Goal: Transaction & Acquisition: Purchase product/service

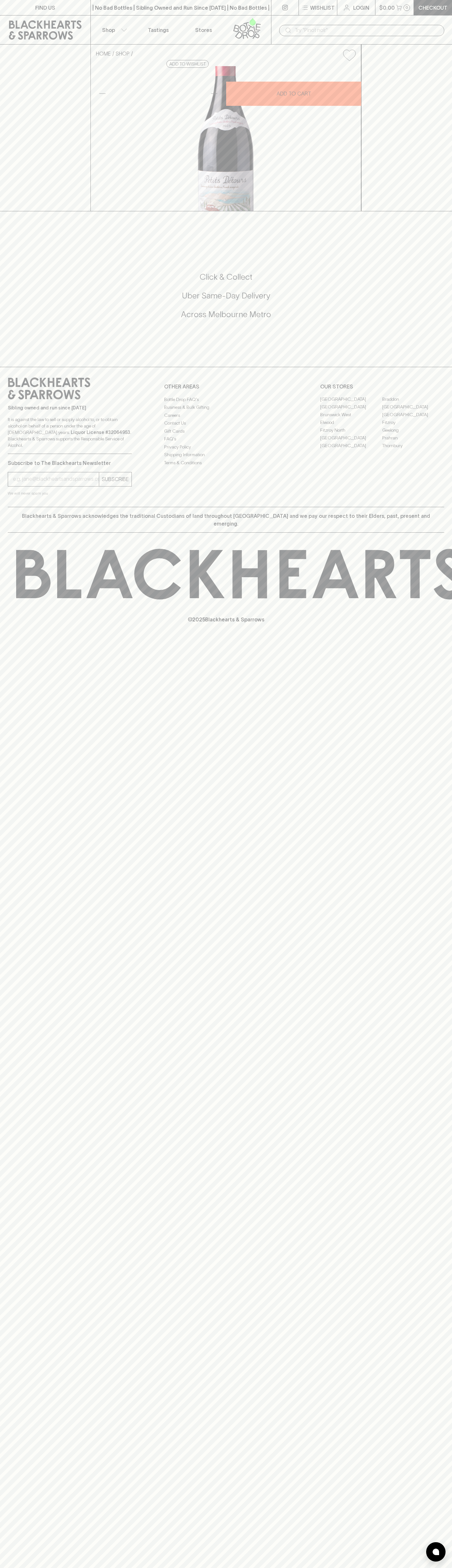
click at [357, 23] on div "​" at bounding box center [361, 30] width 181 height 29
click at [427, 189] on div "HOME SHOP Petit Detours Gamay 2022 $26.00 Add to wishlist 10% discount when pur…" at bounding box center [226, 128] width 452 height 167
click at [169, 1567] on html "FIND US | No Bad Bottles | Sibling Owned and Run Since 2006 | No Bad Bottles | …" at bounding box center [226, 784] width 452 height 1568
click at [24, 1000] on div "FIND US | No Bad Bottles | Sibling Owned and Run Since 2006 | No Bad Bottles | …" at bounding box center [226, 784] width 452 height 1568
